Goal: Task Accomplishment & Management: Manage account settings

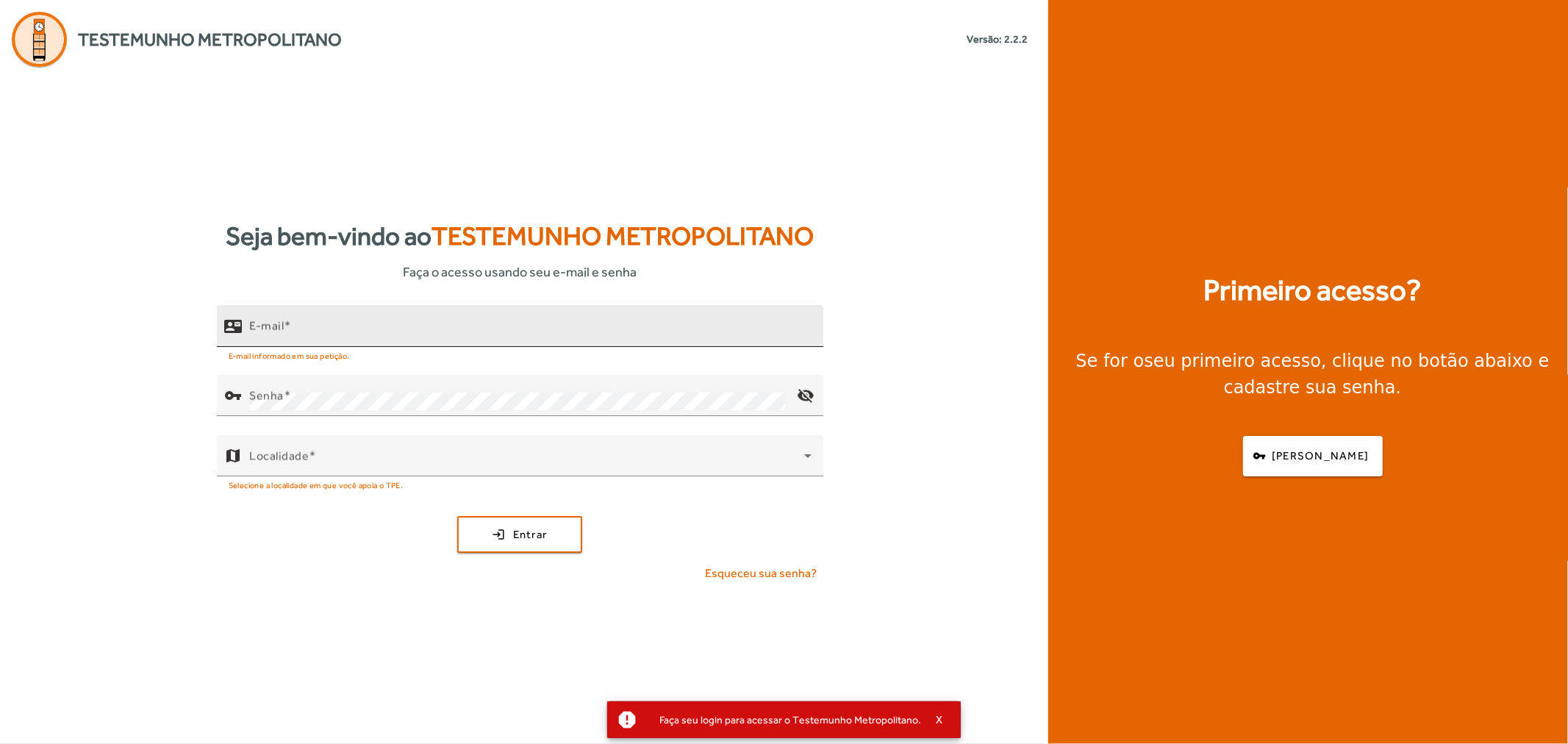
click at [486, 324] on input "E-mail" at bounding box center [530, 332] width 562 height 18
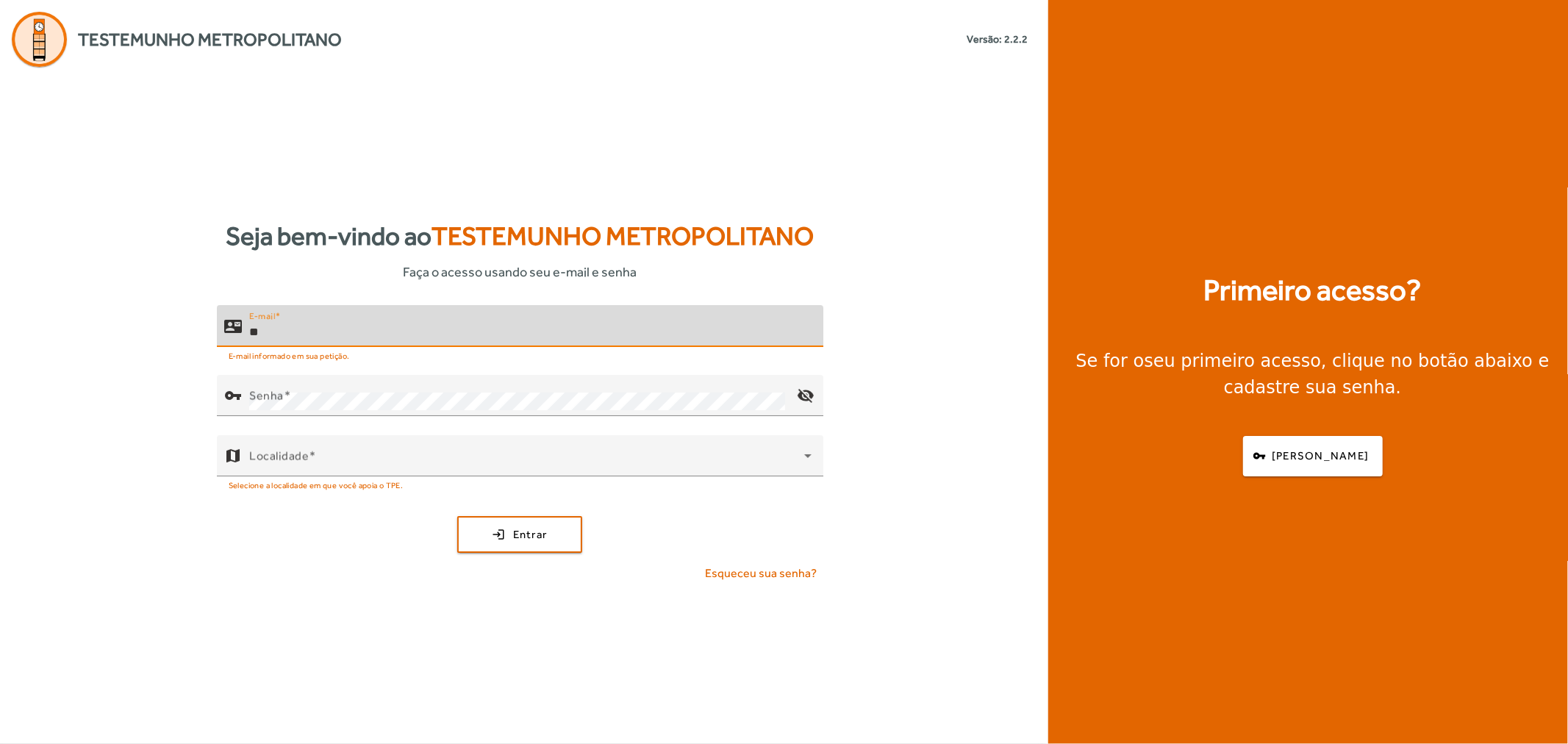
type input "*"
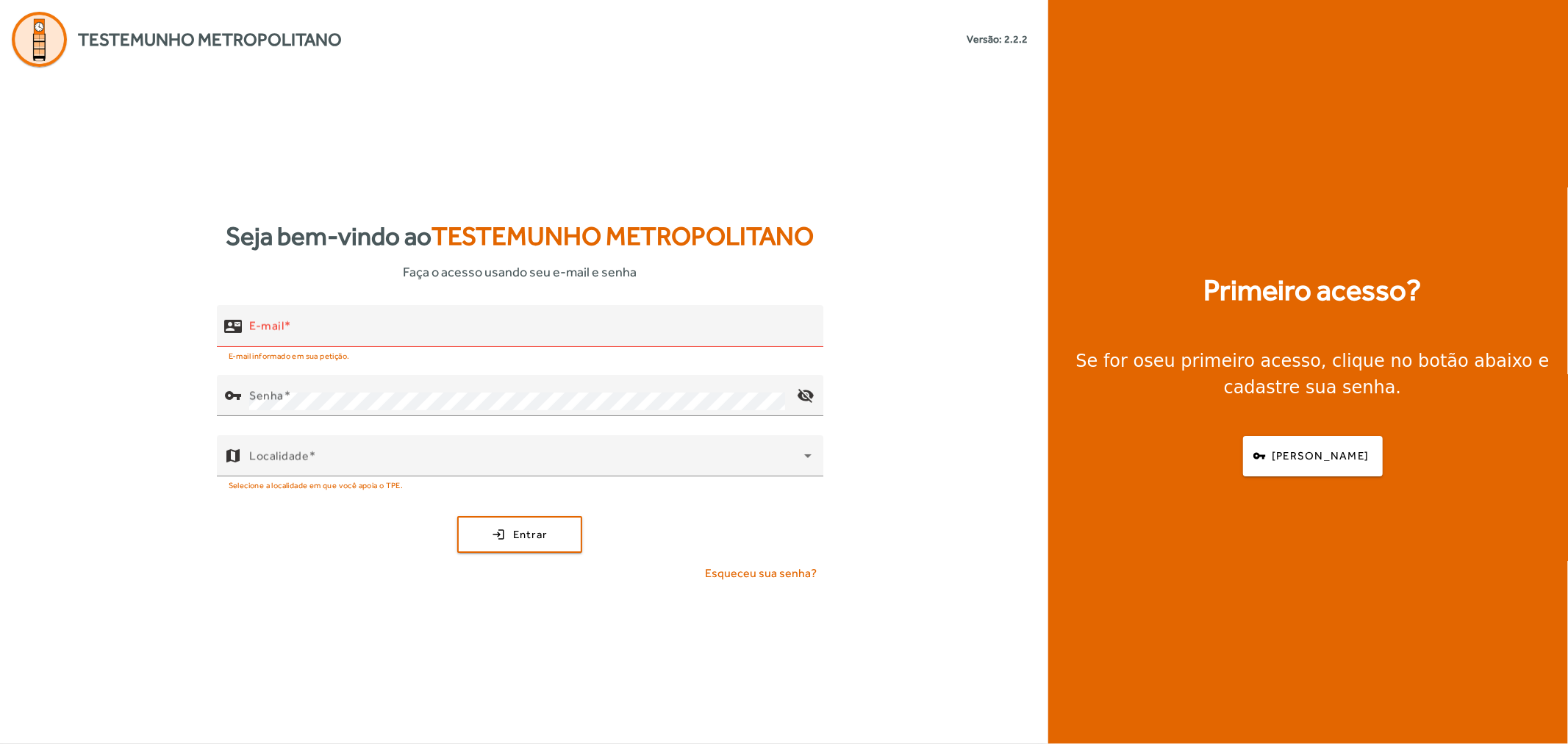
click at [111, 155] on div "Seja bem-vindo ao Testemunho Metropolitano Faça o acesso usando seu e-mail e se…" at bounding box center [519, 405] width 1039 height 677
